Goal: Find specific page/section: Find specific page/section

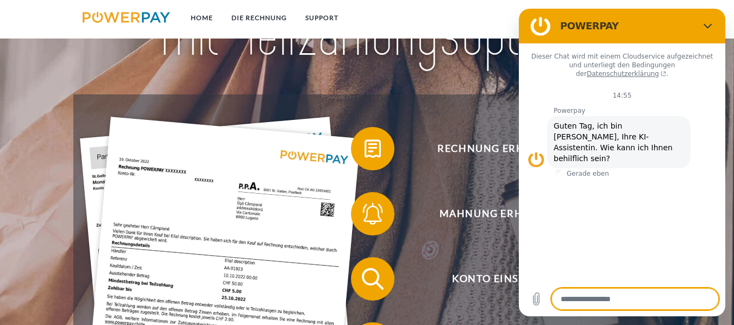
scroll to position [109, 0]
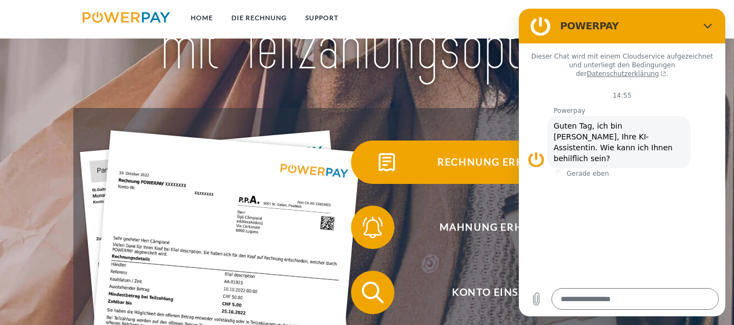
click at [464, 153] on span "Rechnung erhalten?" at bounding box center [500, 162] width 266 height 43
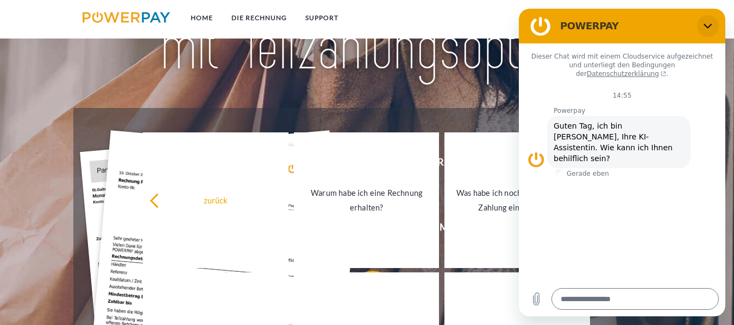
click at [528, 28] on icon "Schließen" at bounding box center [708, 26] width 9 height 9
type textarea "*"
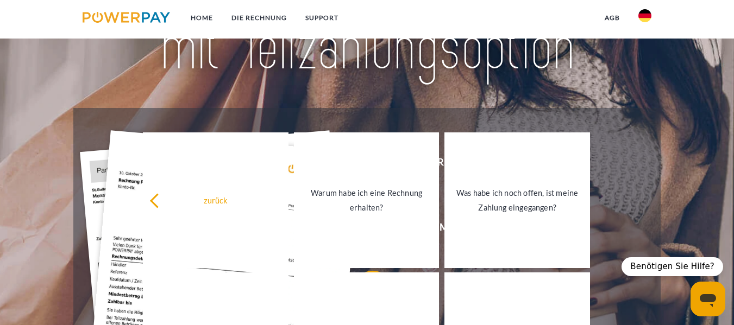
click at [528, 19] on link "agb" at bounding box center [612, 18] width 34 height 20
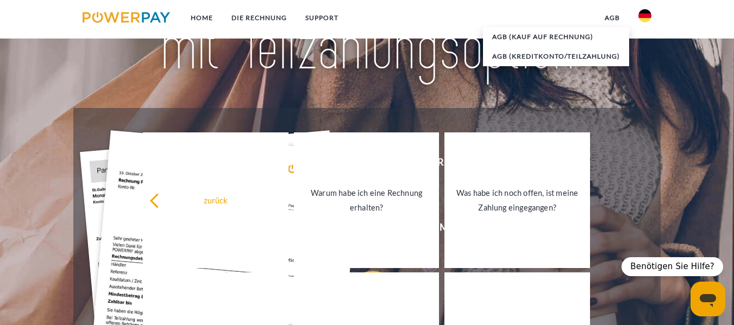
click at [528, 114] on div "Rechnung erhalten? Mahnung erhalten? Konto einsehen" at bounding box center [366, 325] width 587 height 435
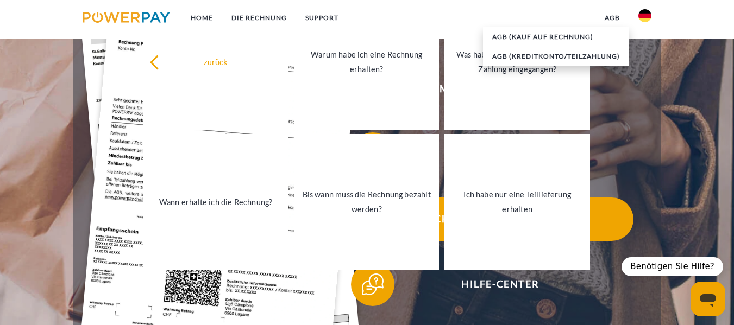
scroll to position [272, 0]
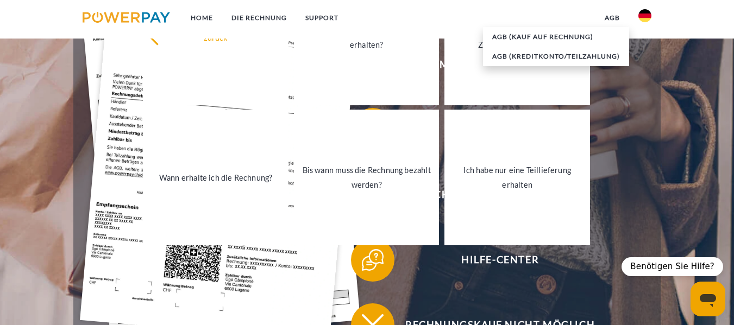
click at [528, 158] on div "Rechnung erhalten? Mahnung erhalten? Konto einsehen" at bounding box center [366, 162] width 587 height 435
click at [141, 21] on img at bounding box center [126, 17] width 87 height 11
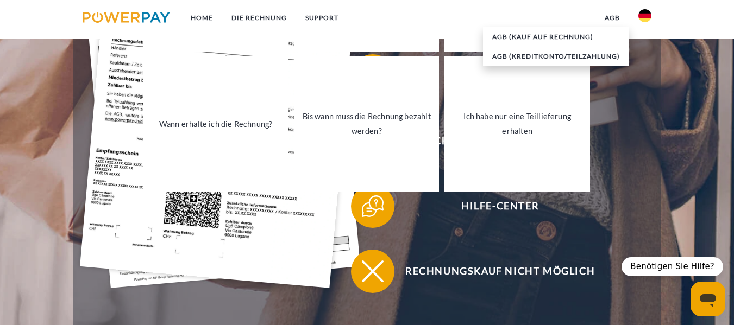
scroll to position [326, 0]
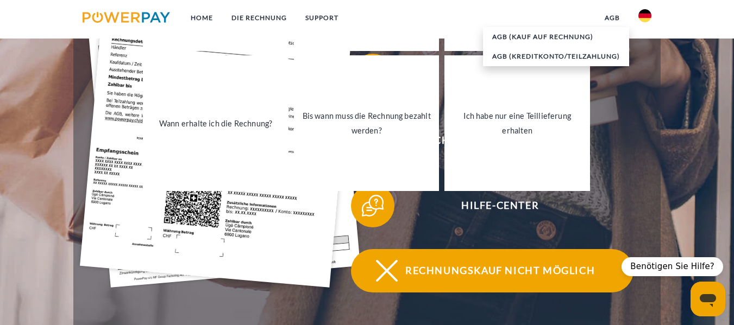
click at [390, 281] on img at bounding box center [386, 271] width 27 height 27
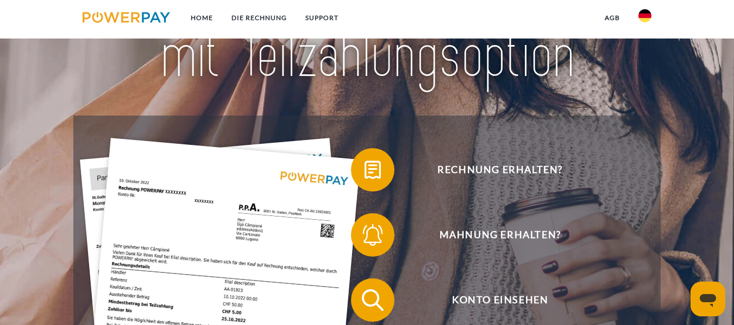
scroll to position [109, 0]
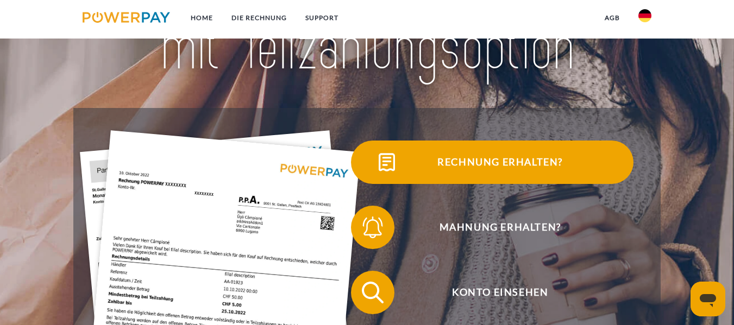
click at [503, 165] on span "Rechnung erhalten?" at bounding box center [500, 162] width 266 height 43
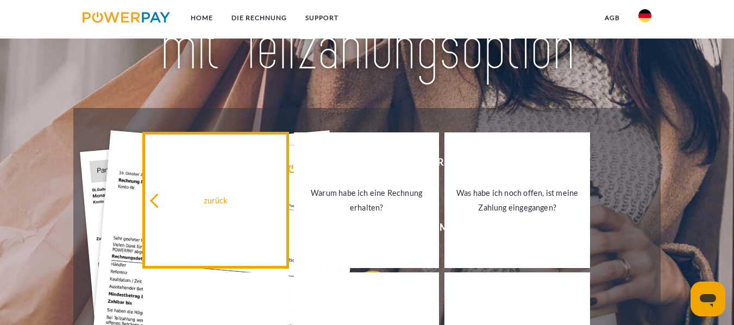
click at [164, 200] on icon at bounding box center [157, 200] width 15 height 15
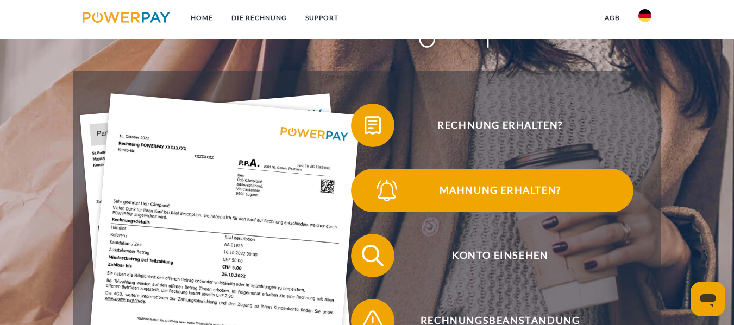
scroll to position [163, 0]
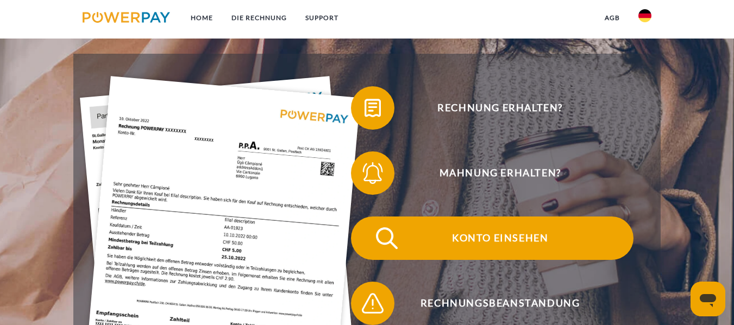
click at [506, 243] on span "Konto einsehen" at bounding box center [500, 238] width 266 height 43
